Goal: Task Accomplishment & Management: Manage account settings

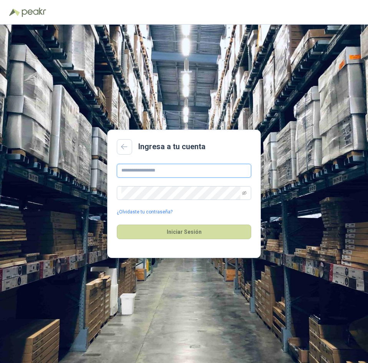
type input "**********"
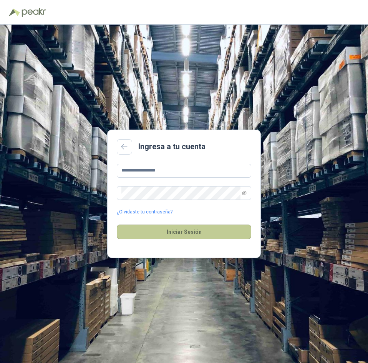
click at [169, 232] on button "Iniciar Sesión" at bounding box center [184, 231] width 134 height 15
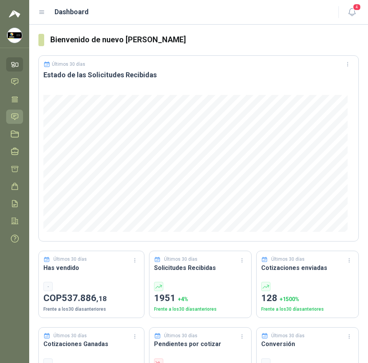
click at [17, 109] on link "Solicitudes" at bounding box center [14, 116] width 17 height 14
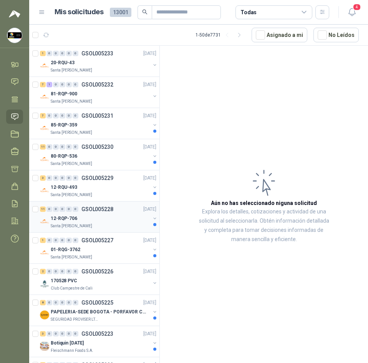
scroll to position [115, 0]
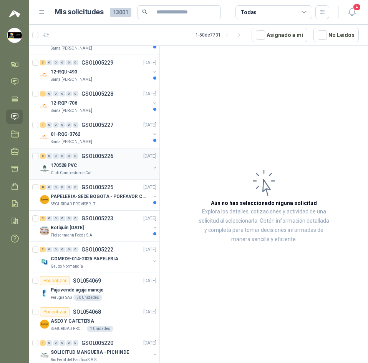
click at [112, 165] on div "170528 PVC" at bounding box center [101, 165] width 100 height 9
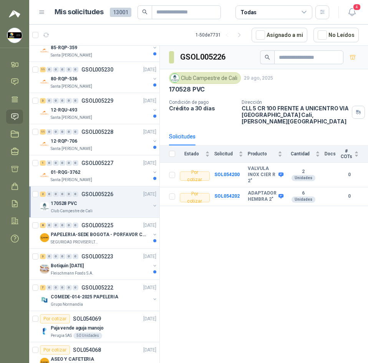
scroll to position [77, 0]
drag, startPoint x: 349, startPoint y: 4, endPoint x: 350, endPoint y: 10, distance: 5.9
click at [349, 8] on header "Mis solicitudes 13001 Todas 4" at bounding box center [198, 12] width 339 height 25
click at [350, 10] on icon "button" at bounding box center [351, 11] width 7 height 7
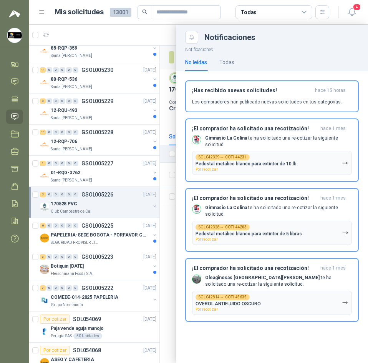
click at [165, 36] on div at bounding box center [198, 194] width 339 height 338
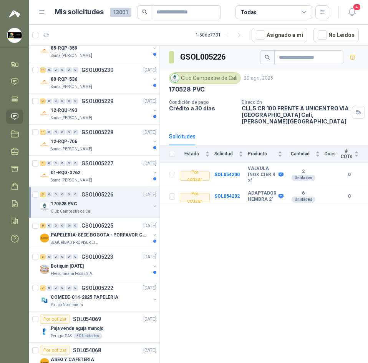
click at [352, 2] on header "Mis solicitudes 13001 Todas 4" at bounding box center [198, 12] width 339 height 25
click at [352, 9] on icon "button" at bounding box center [352, 12] width 10 height 10
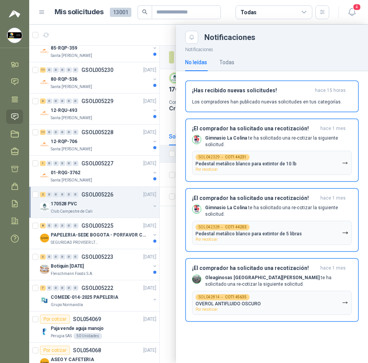
click at [177, 39] on div "Notificaciones" at bounding box center [272, 34] width 192 height 19
click at [173, 36] on div at bounding box center [198, 194] width 339 height 338
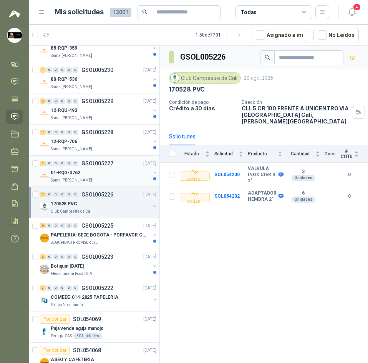
scroll to position [0, 0]
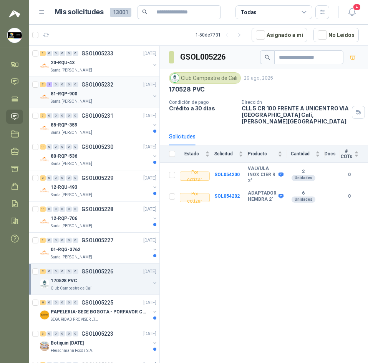
click at [86, 86] on p "GSOL005232" at bounding box center [97, 84] width 32 height 5
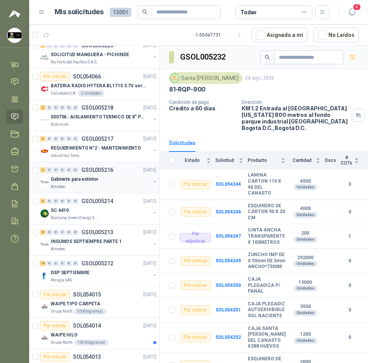
scroll to position [423, 0]
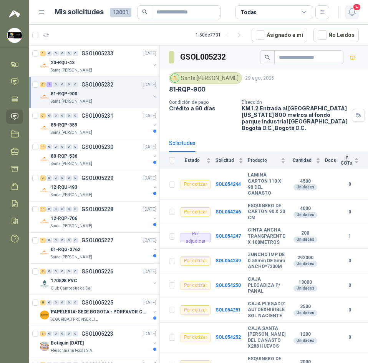
click at [356, 15] on icon "button" at bounding box center [352, 12] width 10 height 10
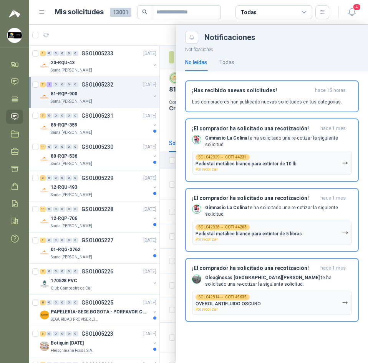
click at [123, 45] on div at bounding box center [198, 194] width 339 height 338
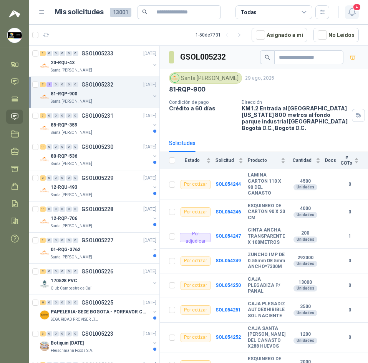
click at [353, 12] on icon "button" at bounding box center [352, 12] width 10 height 10
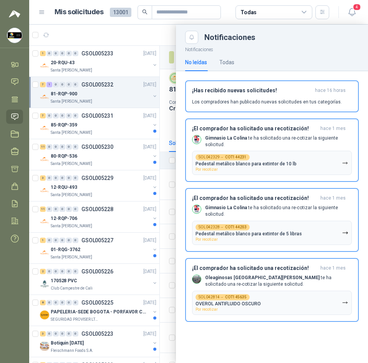
click at [140, 31] on div at bounding box center [198, 194] width 339 height 338
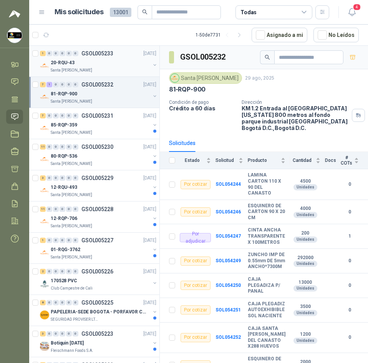
click at [90, 73] on div "Santa [PERSON_NAME]" at bounding box center [101, 70] width 100 height 6
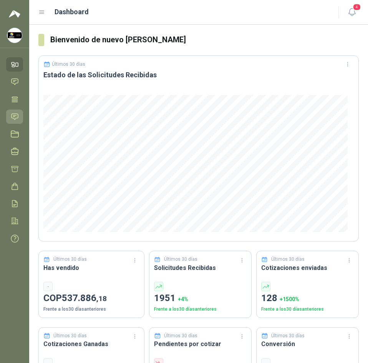
click at [20, 118] on link "Solicitudes" at bounding box center [14, 116] width 17 height 14
click at [12, 114] on icon at bounding box center [15, 117] width 8 height 8
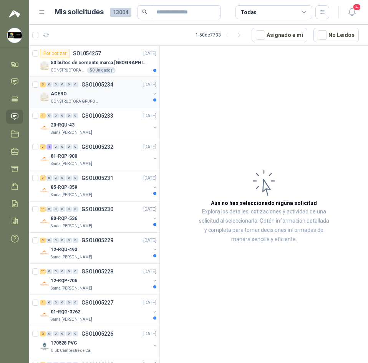
click at [93, 102] on p "CONSTRUCTORA GRUPO FIP" at bounding box center [75, 101] width 48 height 6
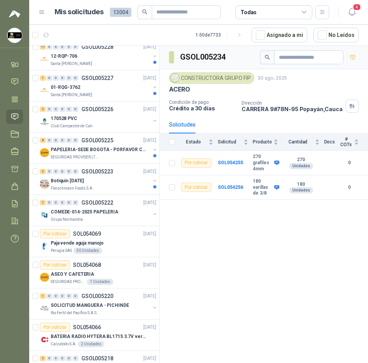
scroll to position [269, 0]
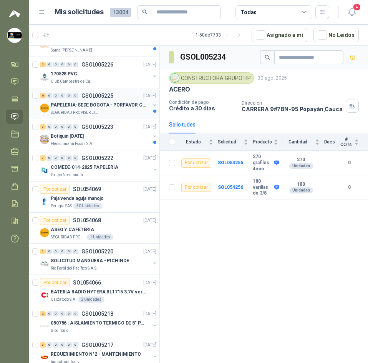
click at [95, 105] on p "PAPELERIA-SEDE BOGOTA - PORFAVOR CTZ COMPLETO" at bounding box center [99, 104] width 96 height 7
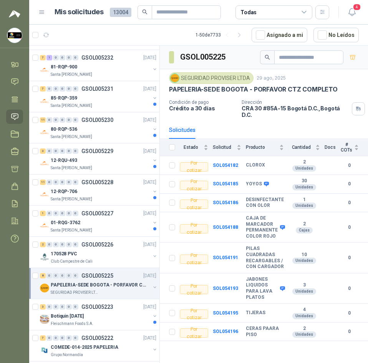
scroll to position [77, 0]
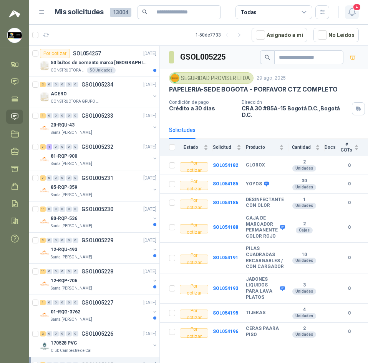
click at [358, 11] on span "4" at bounding box center [357, 6] width 8 height 7
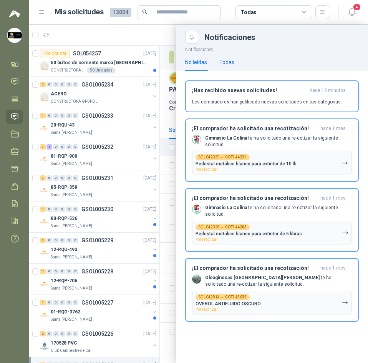
click at [225, 59] on div "Todas" at bounding box center [226, 62] width 15 height 8
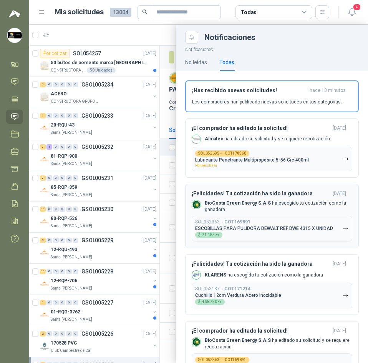
click at [275, 209] on p "BioCosta Green Energy S.A.S ha escogido tu cotización como la ganadora" at bounding box center [279, 206] width 148 height 13
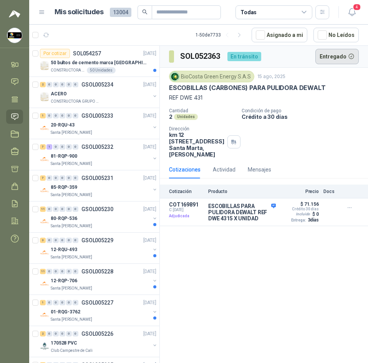
click at [335, 54] on button "Entregado" at bounding box center [337, 56] width 44 height 15
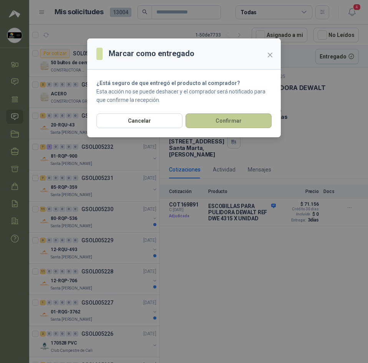
click at [219, 117] on button "Confirmar" at bounding box center [229, 120] width 86 height 15
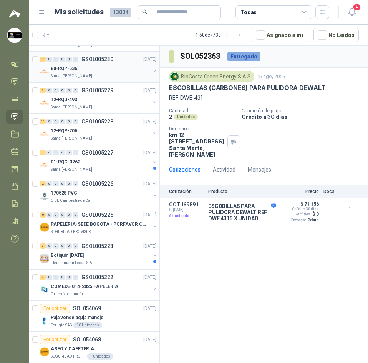
scroll to position [115, 0]
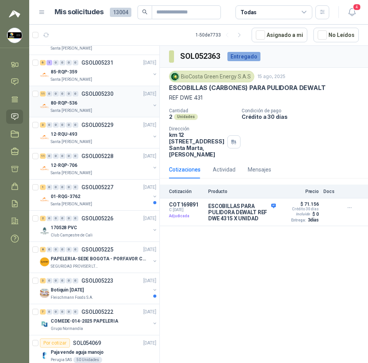
click at [77, 102] on div "80-RQP-536" at bounding box center [101, 102] width 100 height 9
click at [100, 60] on p "GSOL005231" at bounding box center [97, 62] width 32 height 5
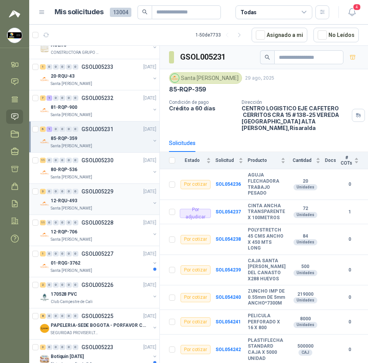
scroll to position [38, 0]
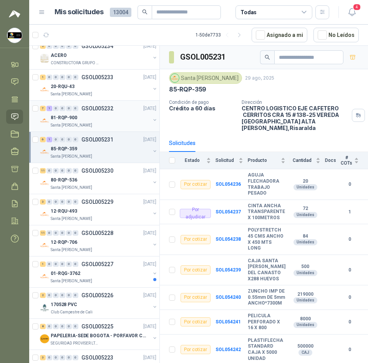
click at [102, 120] on div "81-RQP-900" at bounding box center [101, 117] width 100 height 9
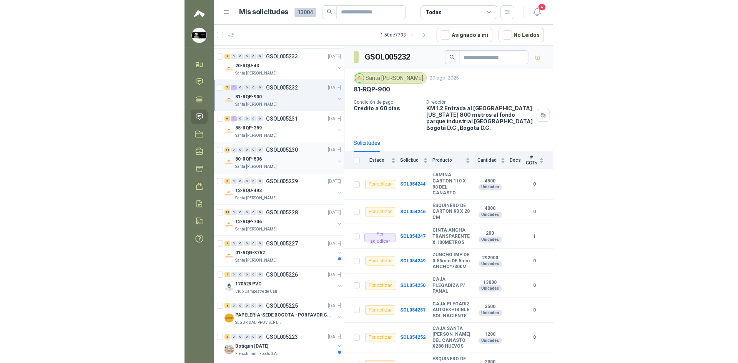
scroll to position [77, 0]
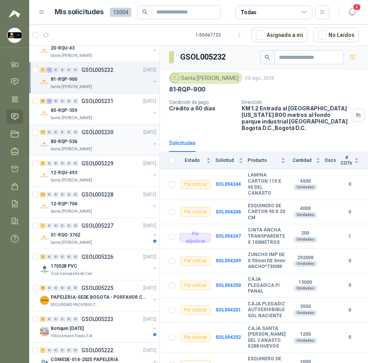
click at [97, 153] on div "11 0 0 0 0 0 GSOL005230 29/08/25 80-RQP-536 Santa Anita Napoles" at bounding box center [94, 139] width 130 height 31
click at [98, 234] on div "01-RQG-3762" at bounding box center [101, 234] width 100 height 9
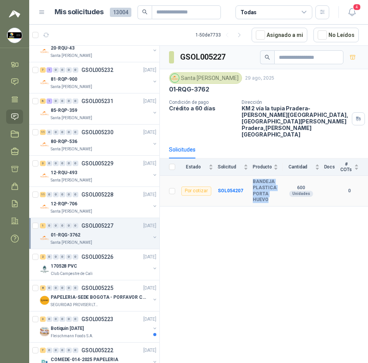
drag, startPoint x: 254, startPoint y: 166, endPoint x: 267, endPoint y: 189, distance: 26.4
click at [267, 189] on b "BANDEJA PLASTICA PORTA HUEVO" at bounding box center [265, 191] width 25 height 24
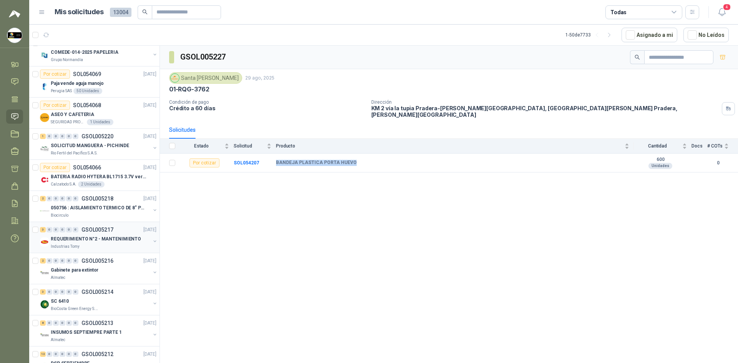
scroll to position [384, 0]
click at [122, 216] on div "Biocirculo" at bounding box center [101, 215] width 100 height 6
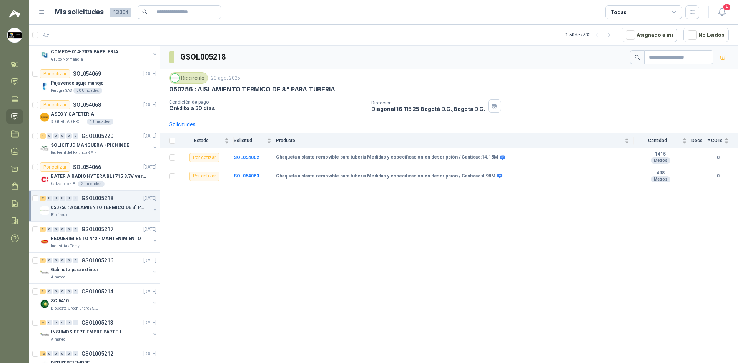
click at [282, 90] on p "050756 : AISLAMIENTO TERMICO DE 8" PARA TUBERIA" at bounding box center [252, 89] width 166 height 8
click at [84, 231] on p "GSOL005217" at bounding box center [97, 229] width 32 height 5
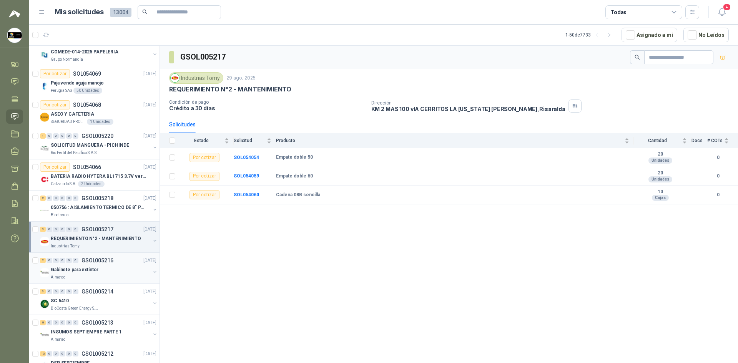
click at [85, 279] on div "Almatec" at bounding box center [101, 277] width 100 height 6
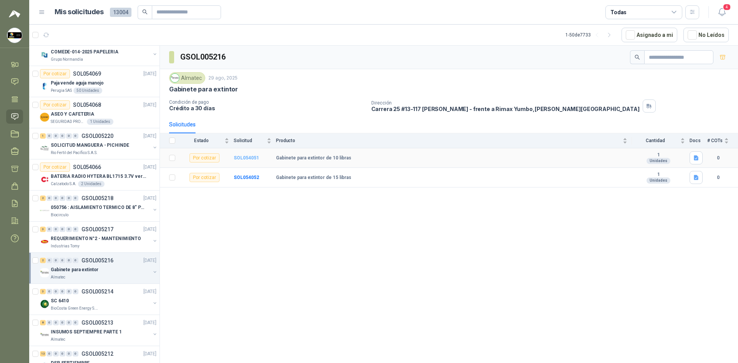
click at [248, 158] on b "SOL054051" at bounding box center [246, 157] width 25 height 5
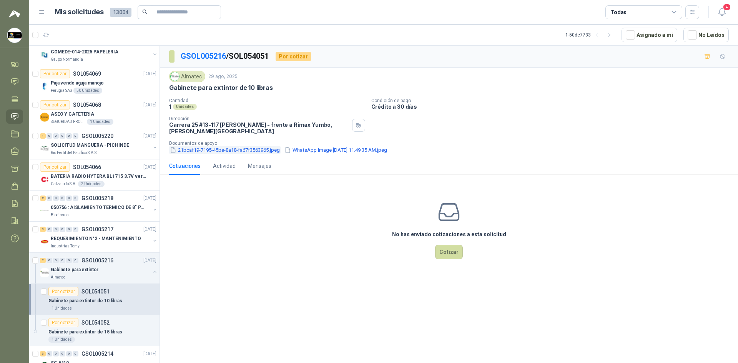
click at [260, 149] on button "21bcaf19-7195-45be-8a18-fa67f3563965.jpeg" at bounding box center [224, 150] width 111 height 8
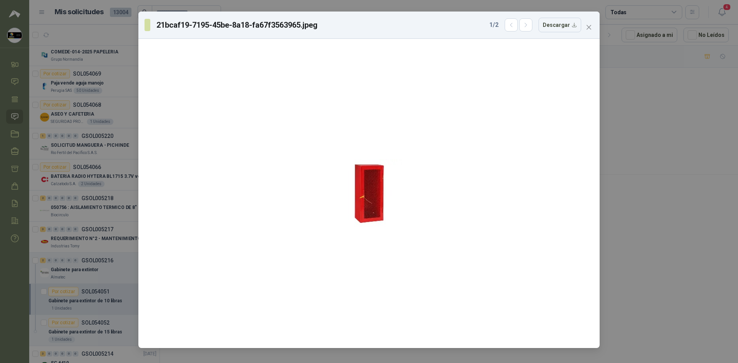
click at [368, 121] on div "21bcaf19-7195-45be-8a18-fa67f3563965.jpeg 1 / 2 Descargar" at bounding box center [369, 181] width 738 height 363
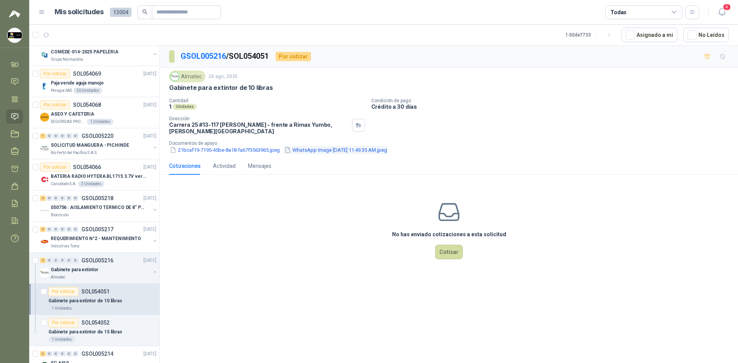
click at [324, 149] on button "WhatsApp Image 2025-08-29 at 11.49.35 AM.jpeg" at bounding box center [336, 150] width 104 height 8
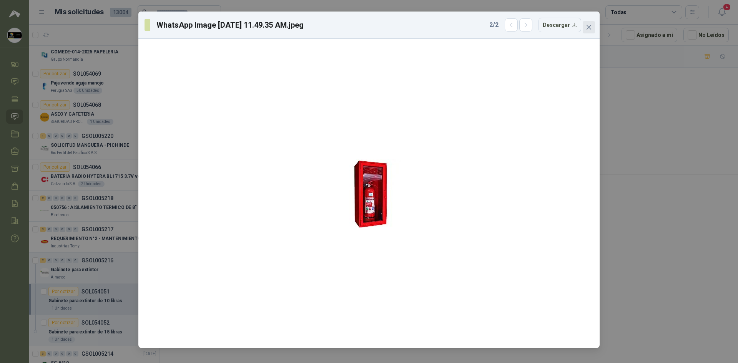
click at [368, 29] on icon "close" at bounding box center [588, 27] width 6 height 6
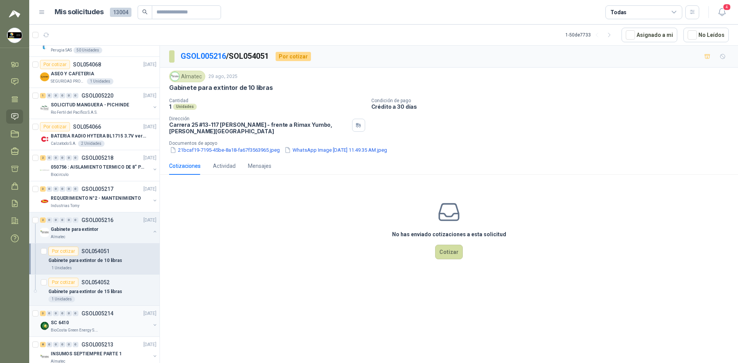
scroll to position [461, 0]
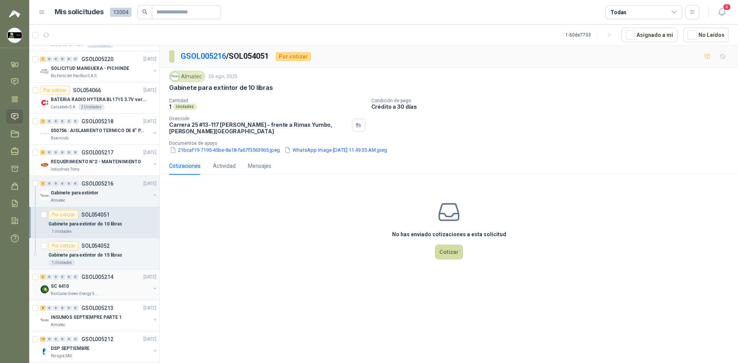
click at [63, 294] on p "BioCosta Green Energy S.A.S" at bounding box center [75, 294] width 48 height 6
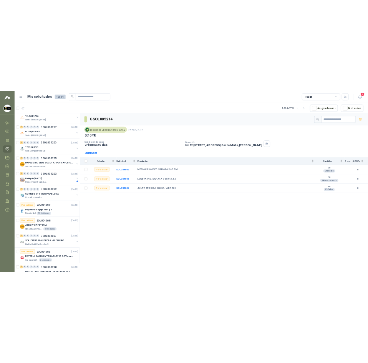
scroll to position [192, 0]
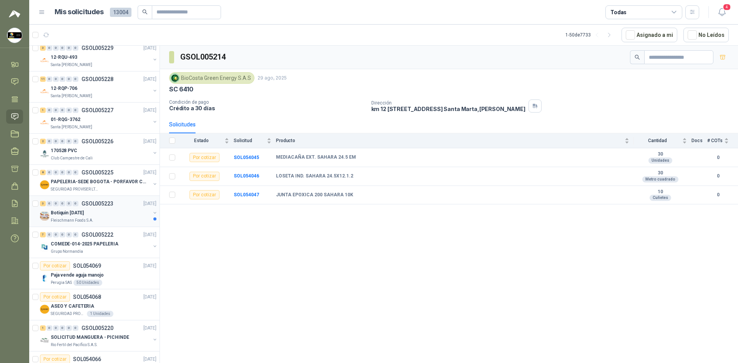
click at [121, 209] on div "Botiquin [DATE]" at bounding box center [101, 212] width 100 height 9
click at [313, 157] on b "GUANTE DESECHABLE TALLA M CAJAX100" at bounding box center [325, 157] width 98 height 6
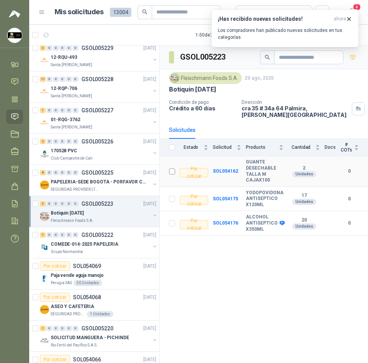
drag, startPoint x: 253, startPoint y: 166, endPoint x: 167, endPoint y: 170, distance: 86.1
click at [167, 170] on td at bounding box center [170, 171] width 20 height 30
click at [184, 50] on div "GSOL005223" at bounding box center [264, 57] width 208 height 23
click at [187, 50] on div "GSOL005223" at bounding box center [198, 57] width 58 height 14
click at [189, 53] on h3 "GSOL005223" at bounding box center [203, 57] width 46 height 12
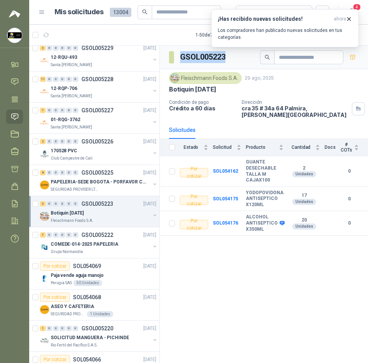
click at [189, 53] on h3 "GSOL005223" at bounding box center [203, 57] width 46 height 12
copy div "GSOL005223"
click at [354, 14] on button "¡Has recibido nuevas solicitudes! ahora Los compradores han publicado nuevas so…" at bounding box center [285, 28] width 148 height 38
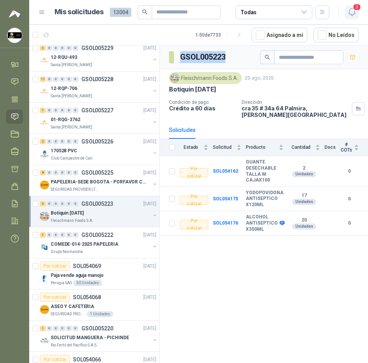
click at [354, 10] on span "3" at bounding box center [357, 6] width 8 height 7
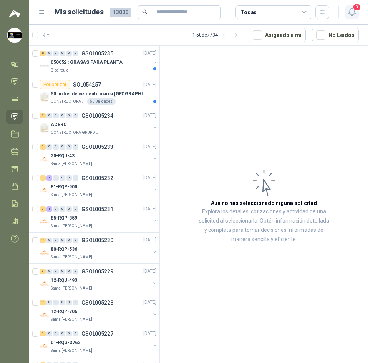
click at [357, 10] on span "3" at bounding box center [357, 6] width 8 height 7
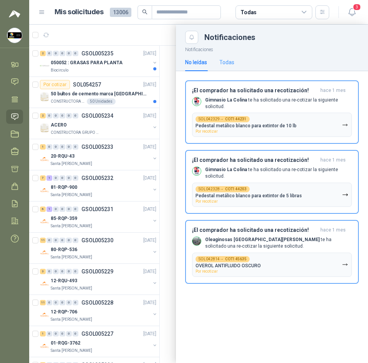
click at [223, 69] on div "Todas" at bounding box center [226, 62] width 15 height 18
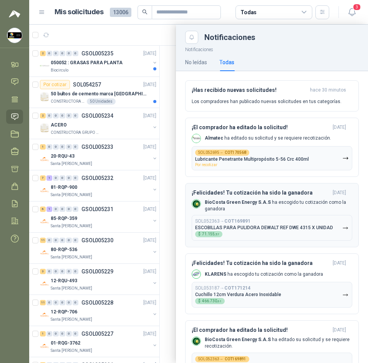
click at [252, 202] on b "BioCosta Green Energy S.A.S" at bounding box center [238, 201] width 66 height 5
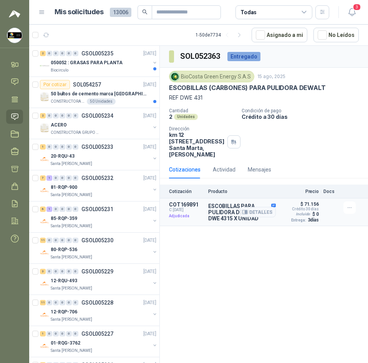
click at [275, 213] on div "Detalles" at bounding box center [258, 211] width 36 height 21
click at [269, 215] on button "Detalles" at bounding box center [258, 212] width 36 height 10
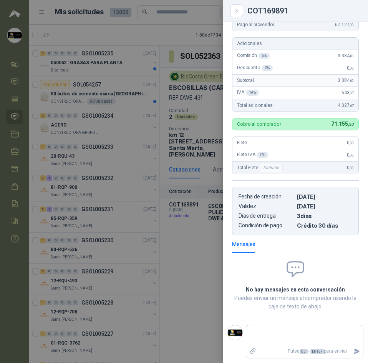
scroll to position [161, 0]
click at [188, 279] on div at bounding box center [184, 181] width 368 height 363
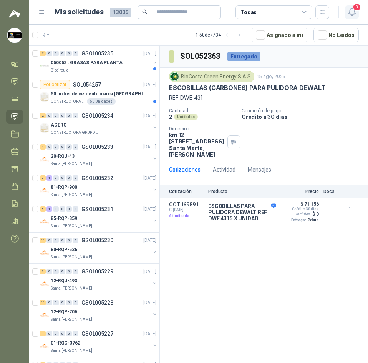
click at [352, 10] on icon "button" at bounding box center [352, 12] width 10 height 10
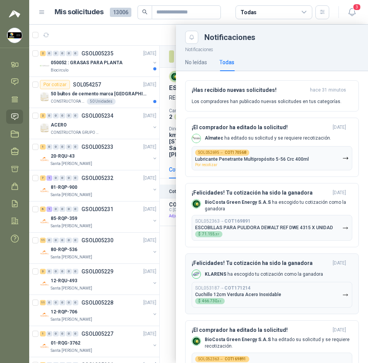
click at [256, 270] on div "KLARENS ha escogido tu cotización como la ganadora" at bounding box center [257, 273] width 131 height 9
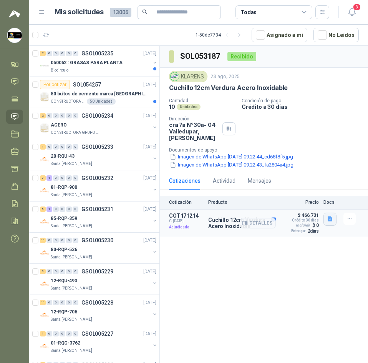
click at [331, 216] on button "button" at bounding box center [329, 218] width 13 height 13
click at [315, 200] on div "cuchillo verdurero.png" at bounding box center [301, 195] width 69 height 18
click at [315, 197] on button "cuchillo verdurero.png" at bounding box center [301, 195] width 59 height 8
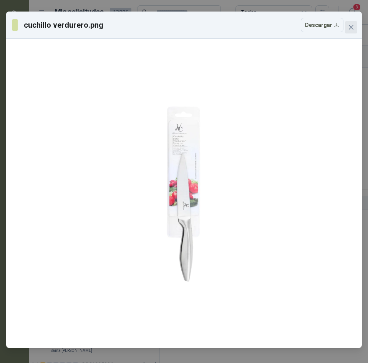
click at [355, 28] on span "Close" at bounding box center [351, 27] width 12 height 6
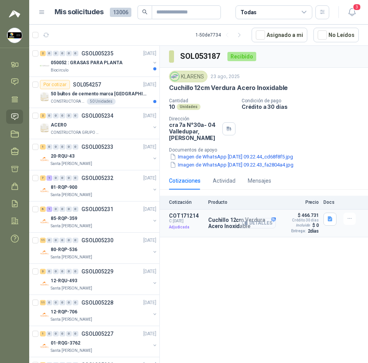
click at [262, 218] on button "Detalles" at bounding box center [258, 223] width 36 height 10
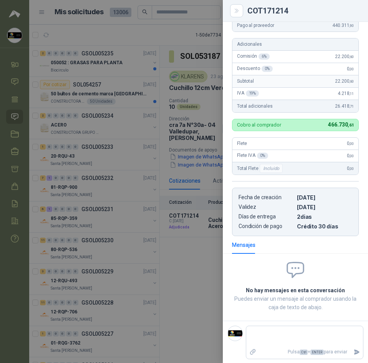
scroll to position [150, 0]
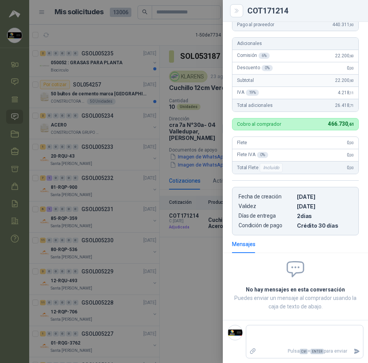
click at [207, 243] on div at bounding box center [184, 181] width 368 height 363
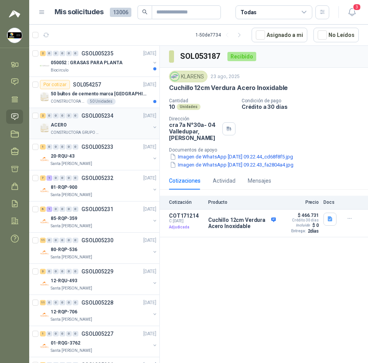
click at [81, 121] on div "ACERO" at bounding box center [101, 124] width 100 height 9
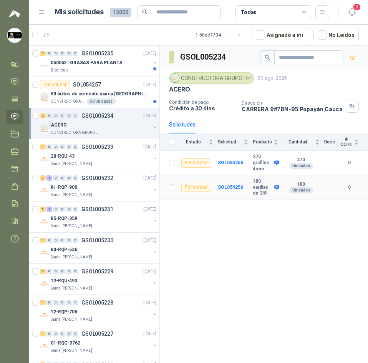
click at [255, 181] on b "180 varillas de 3/8" at bounding box center [263, 187] width 20 height 18
click at [95, 56] on div "2 0 0 0 0 0 GSOL005235 30/08/25" at bounding box center [99, 53] width 118 height 9
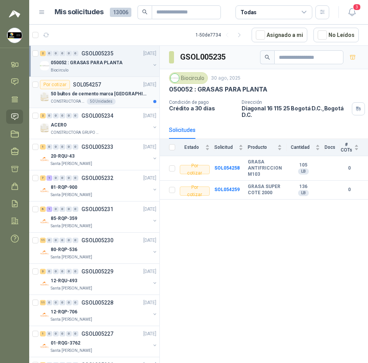
click at [89, 95] on p "50 bultos de cemento marca [GEOGRAPHIC_DATA][PERSON_NAME]" at bounding box center [99, 93] width 96 height 7
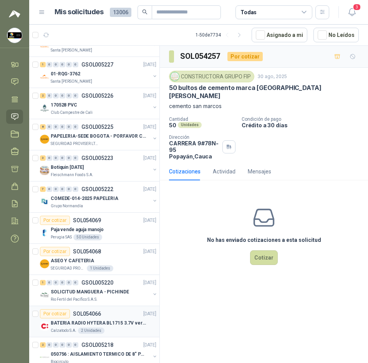
scroll to position [461, 0]
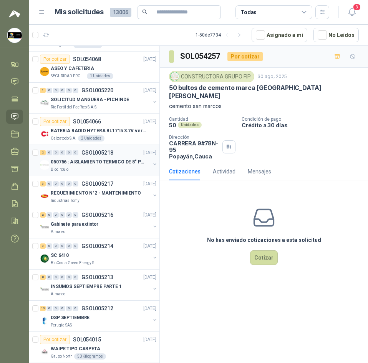
click at [116, 161] on p "050756 : AISLAMIENTO TERMICO DE 8" PARA TUBERIA" at bounding box center [99, 161] width 96 height 7
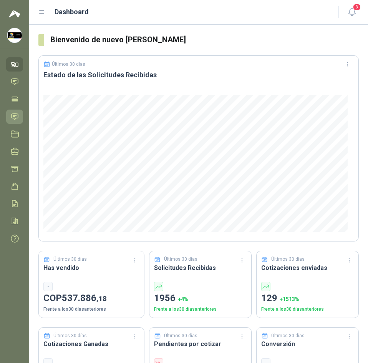
click at [16, 116] on icon at bounding box center [15, 117] width 8 height 8
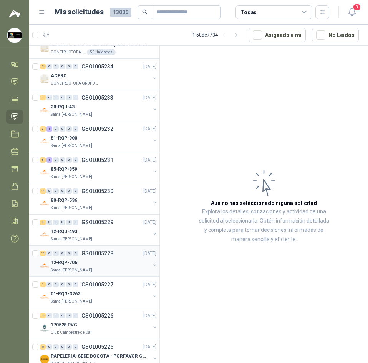
scroll to position [115, 0]
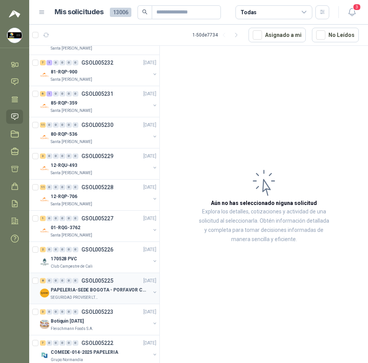
click at [94, 288] on p "PAPELERIA-SEDE BOGOTA - PORFAVOR CTZ COMPLETO" at bounding box center [99, 289] width 96 height 7
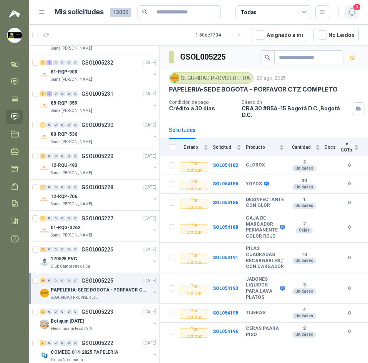
click at [353, 11] on icon "button" at bounding box center [352, 12] width 10 height 10
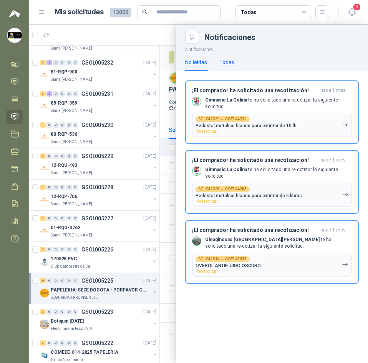
click at [229, 61] on div "Todas" at bounding box center [226, 62] width 15 height 8
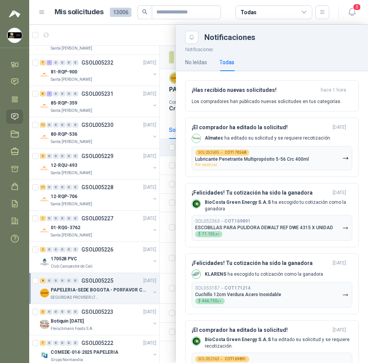
click at [150, 41] on div at bounding box center [198, 194] width 339 height 338
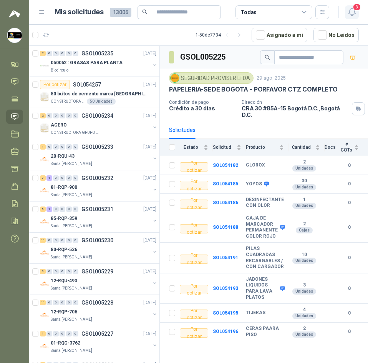
click at [357, 7] on span "3" at bounding box center [357, 6] width 8 height 7
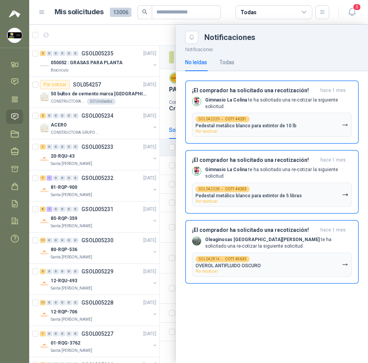
click at [131, 34] on div at bounding box center [198, 194] width 339 height 338
